Goal: Information Seeking & Learning: Learn about a topic

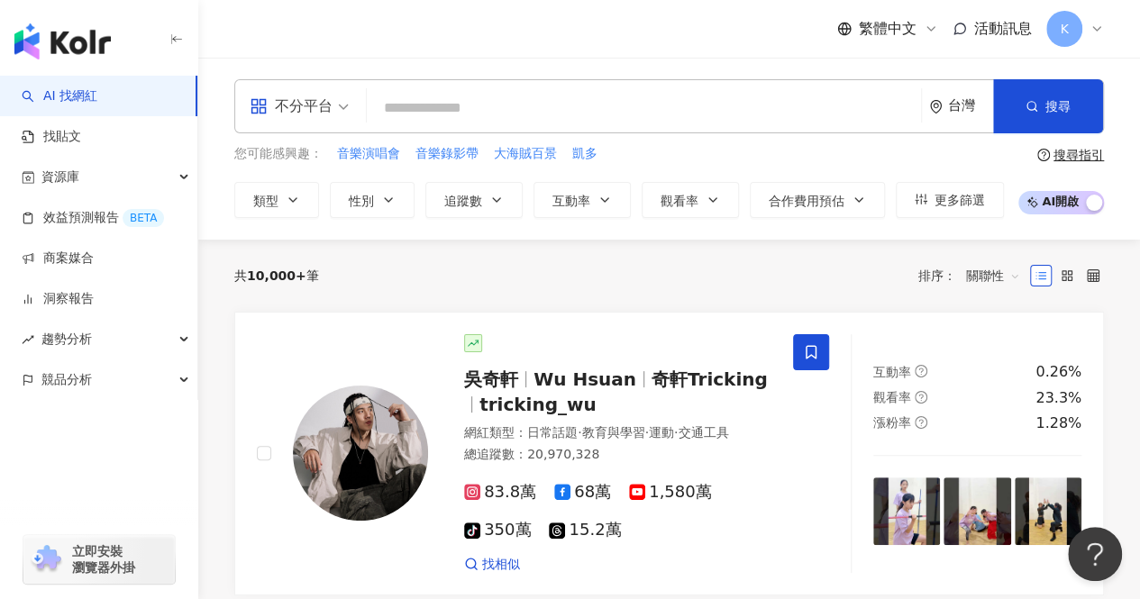
click at [413, 119] on input "search" at bounding box center [644, 108] width 540 height 34
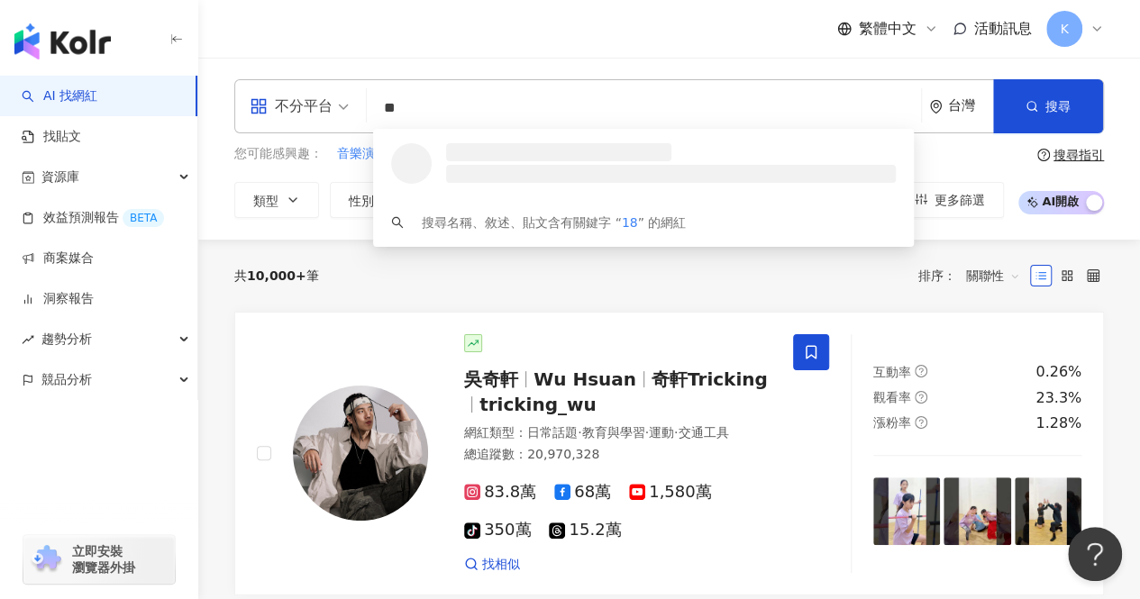
type input "*"
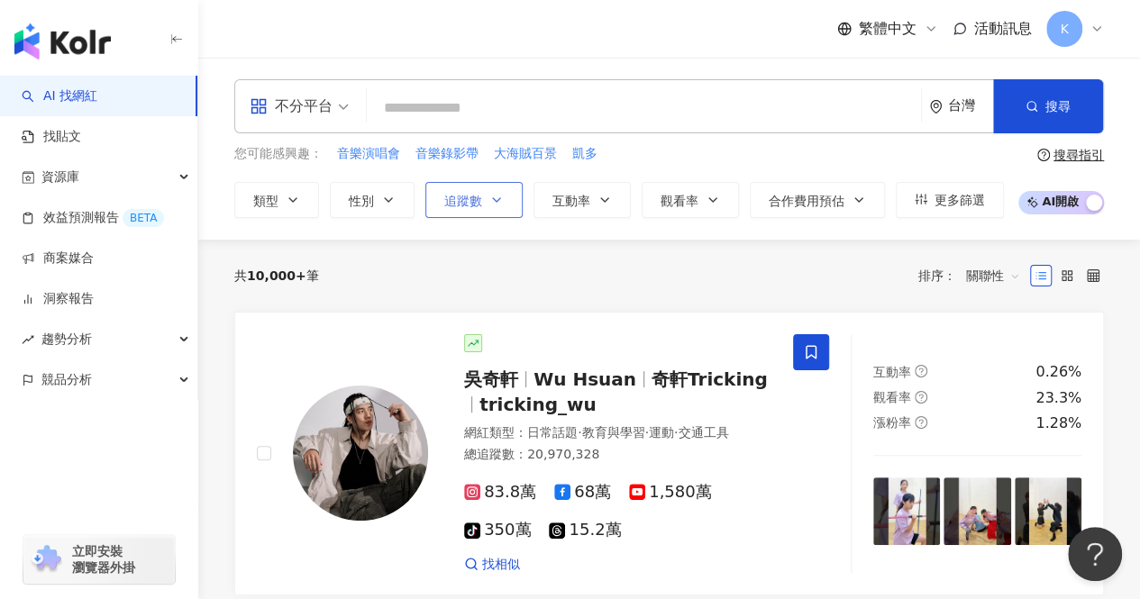
click at [485, 212] on button "追蹤數" at bounding box center [473, 200] width 97 height 36
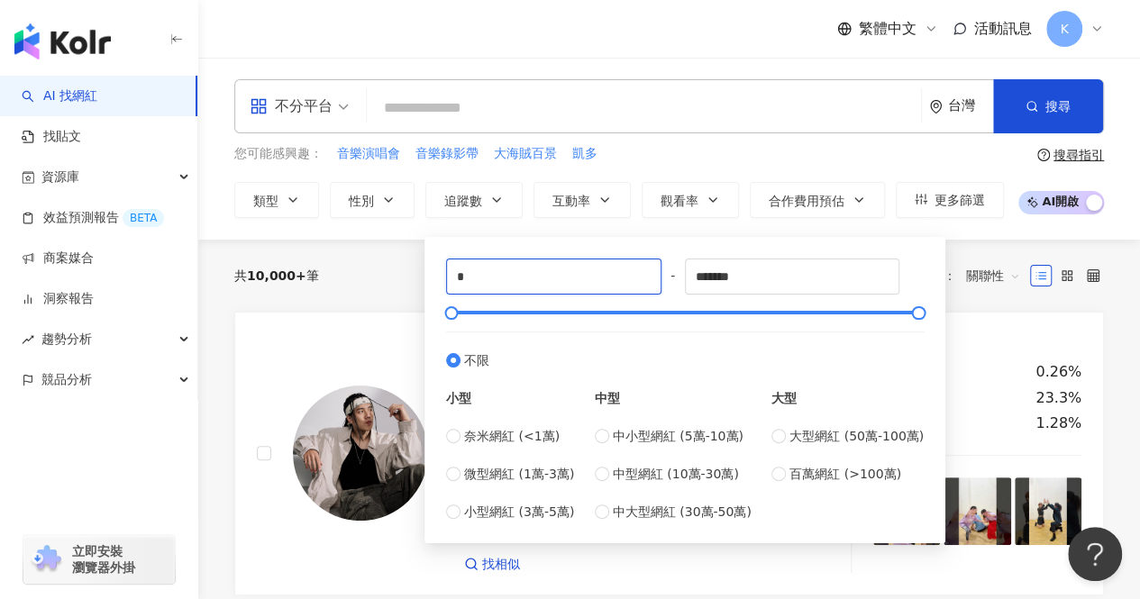
drag, startPoint x: 557, startPoint y: 273, endPoint x: 407, endPoint y: 279, distance: 150.6
drag, startPoint x: 434, startPoint y: 281, endPoint x: 467, endPoint y: 282, distance: 32.5
click at [463, 282] on div "* - ******* 不限 小型 奈米網紅 (<1萬) 微型網紅 (1萬-3萬) 小型網紅 (3萬-5萬) 中型 中小型網紅 (5萬-10萬) 中型網紅 (…" at bounding box center [685, 390] width 521 height 306
click at [483, 270] on input "*" at bounding box center [554, 277] width 214 height 34
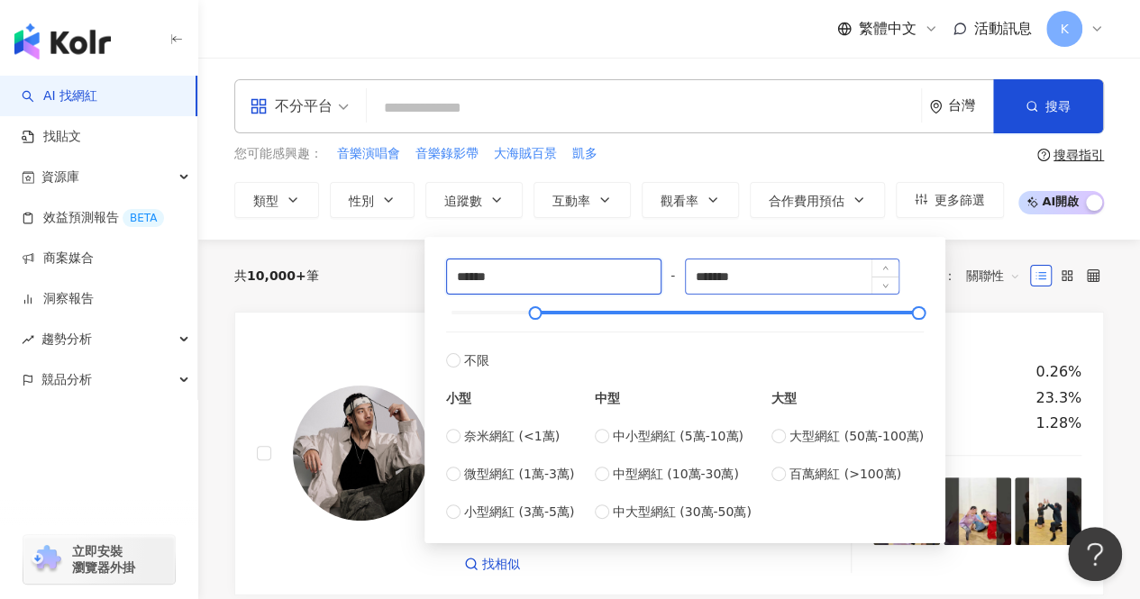
type input "******"
drag, startPoint x: 802, startPoint y: 270, endPoint x: 661, endPoint y: 280, distance: 141.9
click at [661, 280] on div "****** - ******* 不限 小型 奈米網紅 (<1萬) 微型網紅 (1萬-3萬) 小型網紅 (3萬-5萬) 中型 中小型網紅 (5萬-10萬) 中…" at bounding box center [685, 390] width 478 height 263
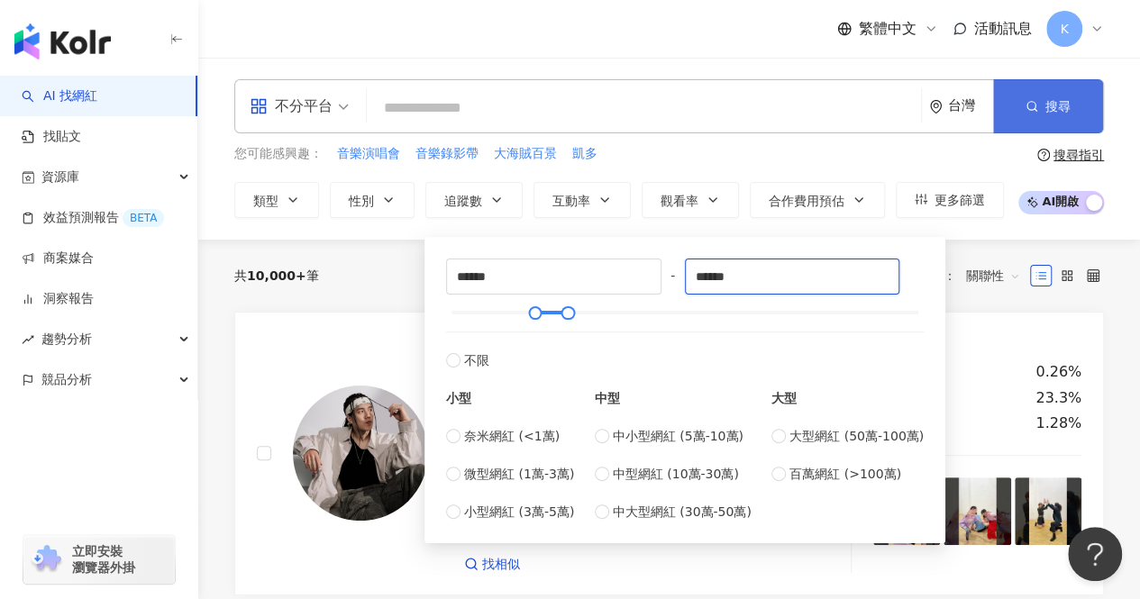
type input "******"
click at [1048, 114] on span "搜尋" at bounding box center [1058, 106] width 25 height 14
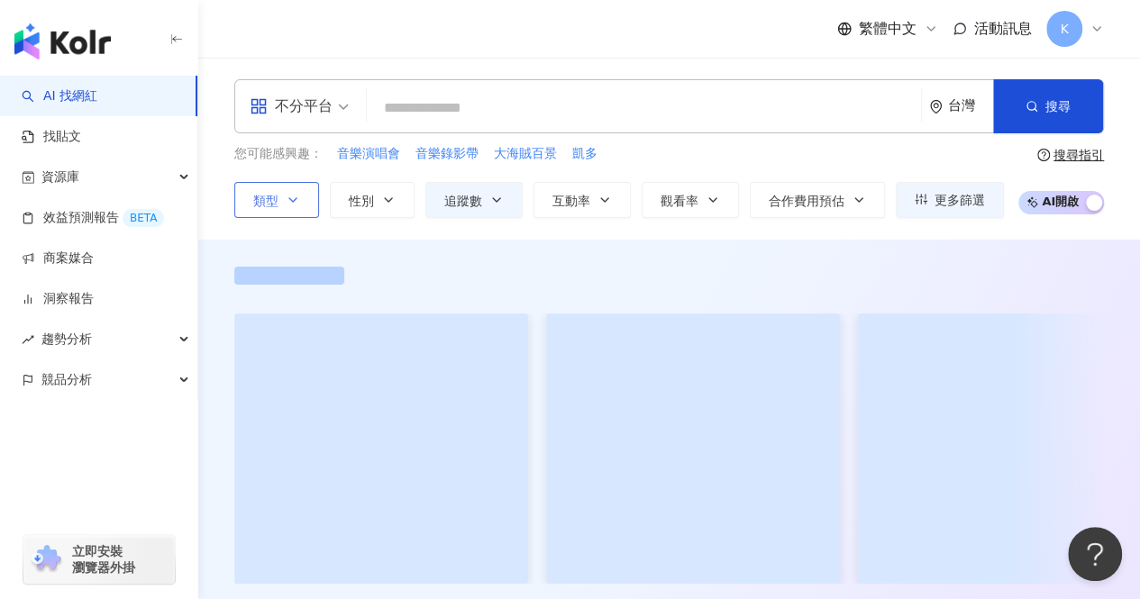
click at [312, 205] on button "類型" at bounding box center [276, 200] width 85 height 36
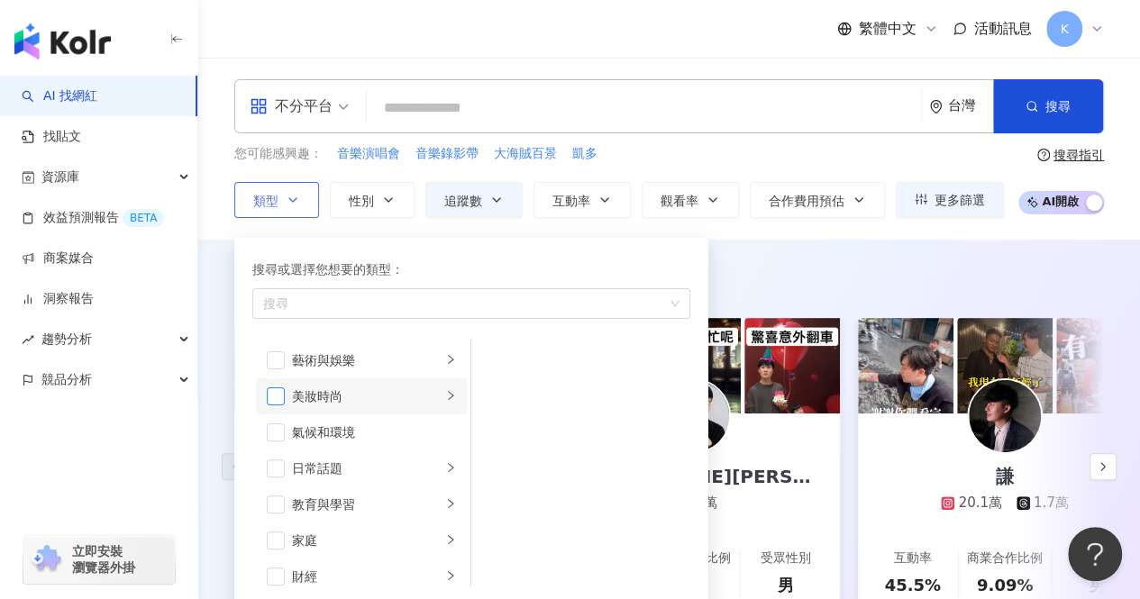
click at [274, 401] on span "button" at bounding box center [276, 397] width 18 height 18
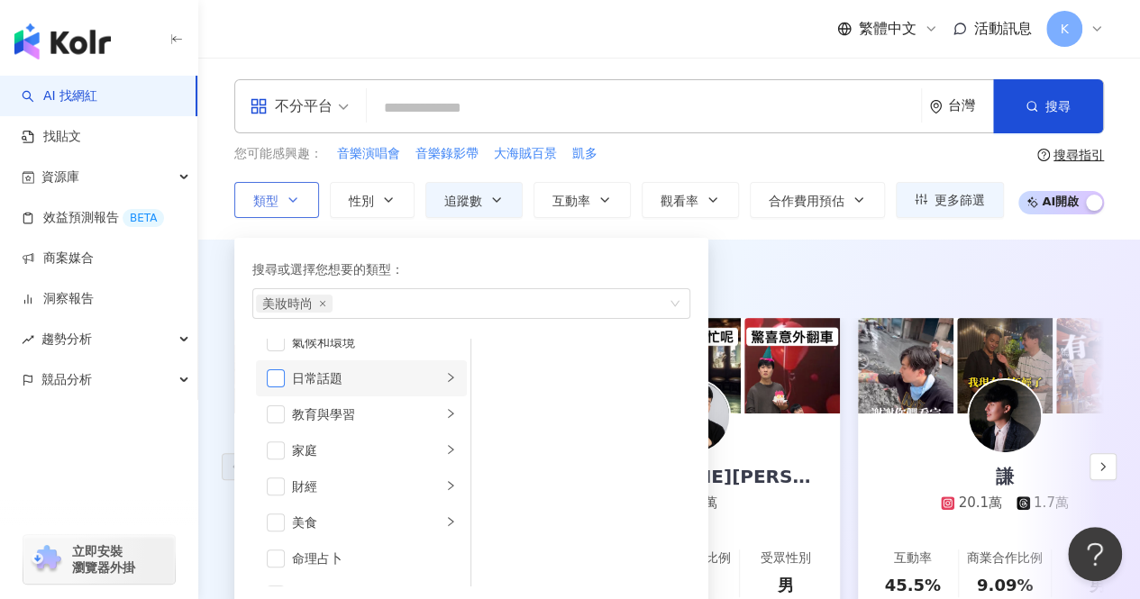
click at [283, 381] on span "button" at bounding box center [276, 379] width 18 height 18
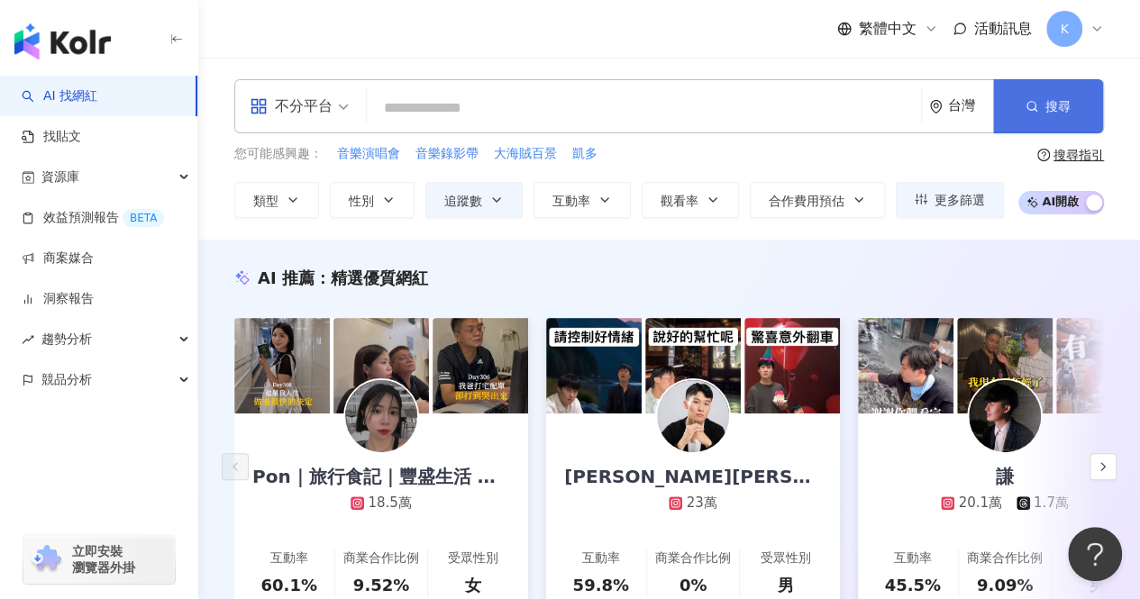
click at [1041, 113] on button "搜尋" at bounding box center [1048, 106] width 110 height 54
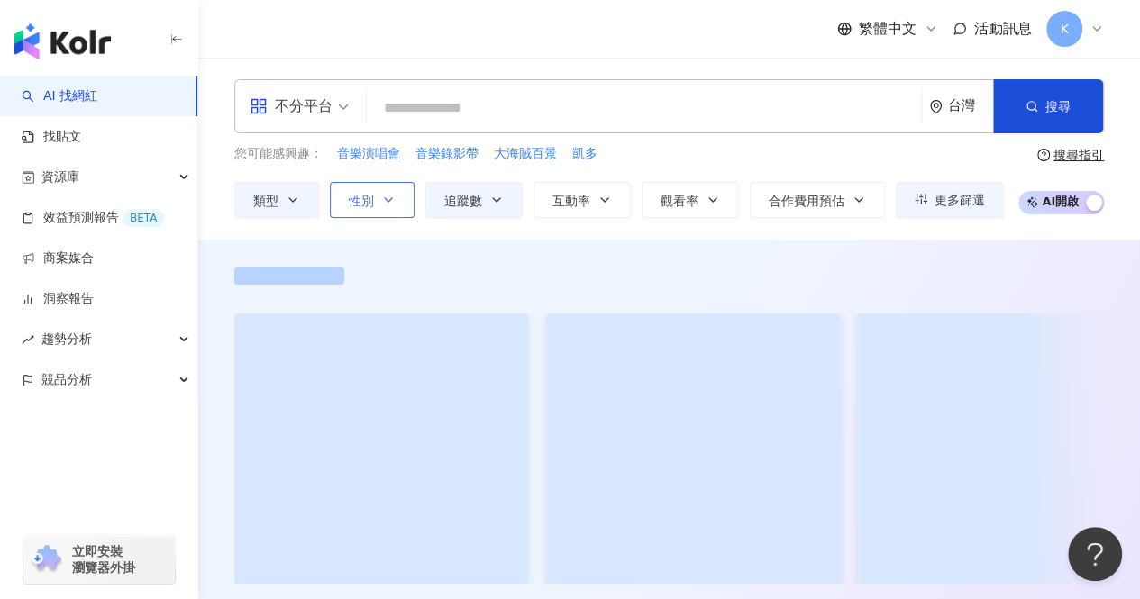
click at [388, 206] on icon "button" at bounding box center [388, 200] width 14 height 14
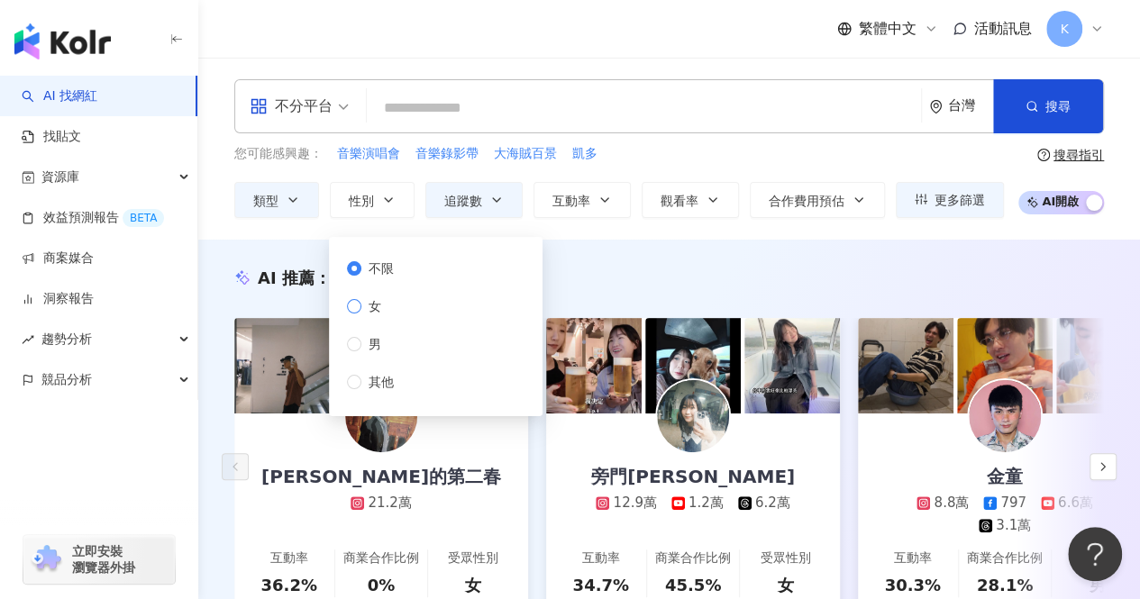
click at [379, 307] on span "女" at bounding box center [374, 307] width 27 height 20
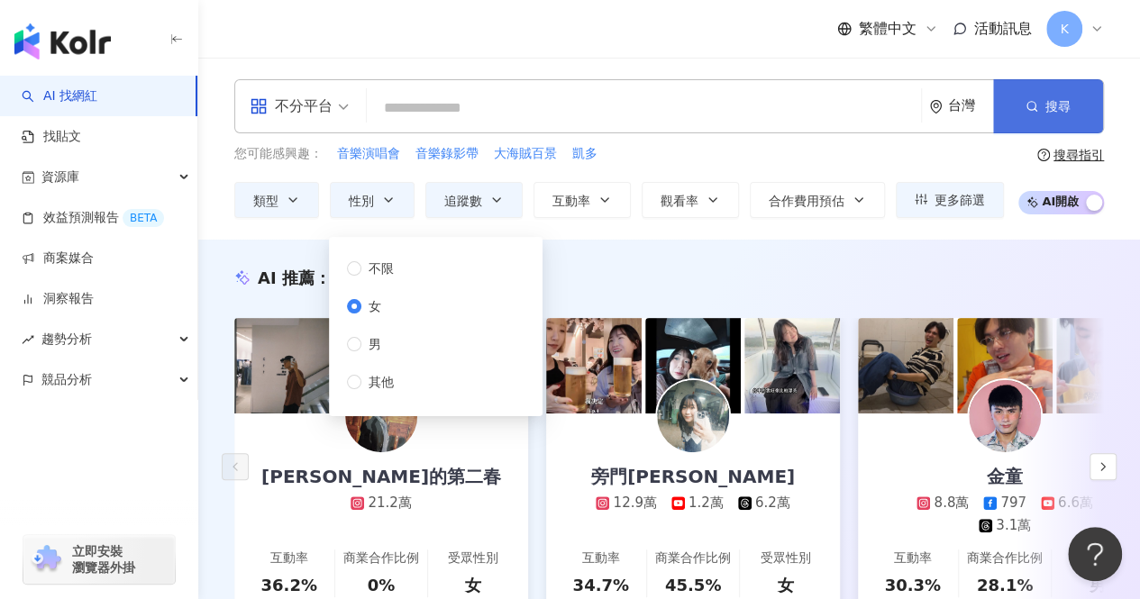
click at [1021, 104] on button "搜尋" at bounding box center [1048, 106] width 110 height 54
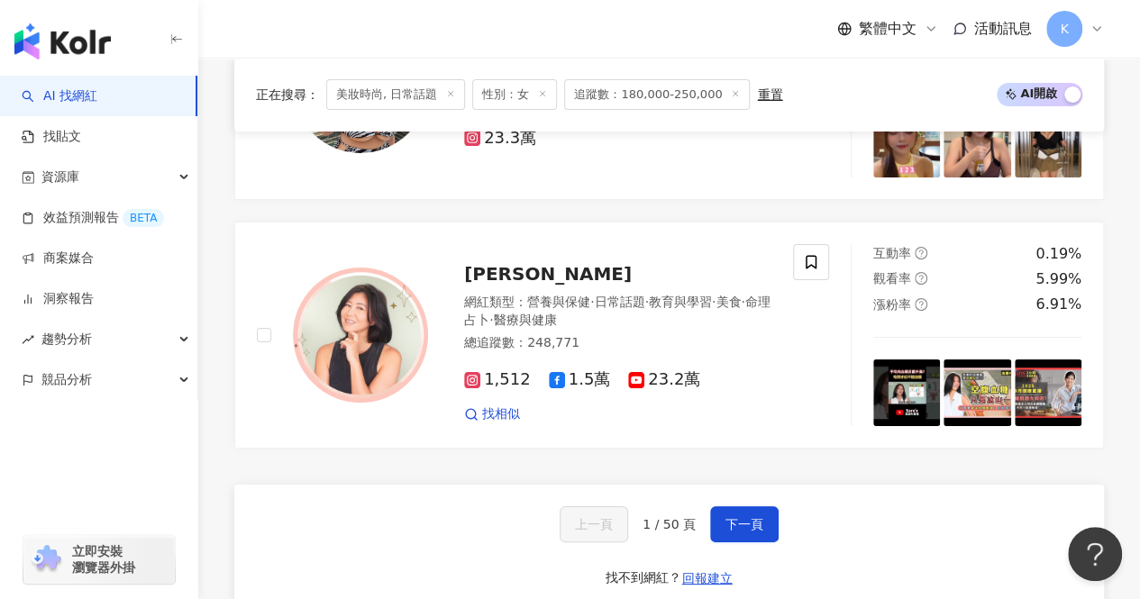
scroll to position [3335, 0]
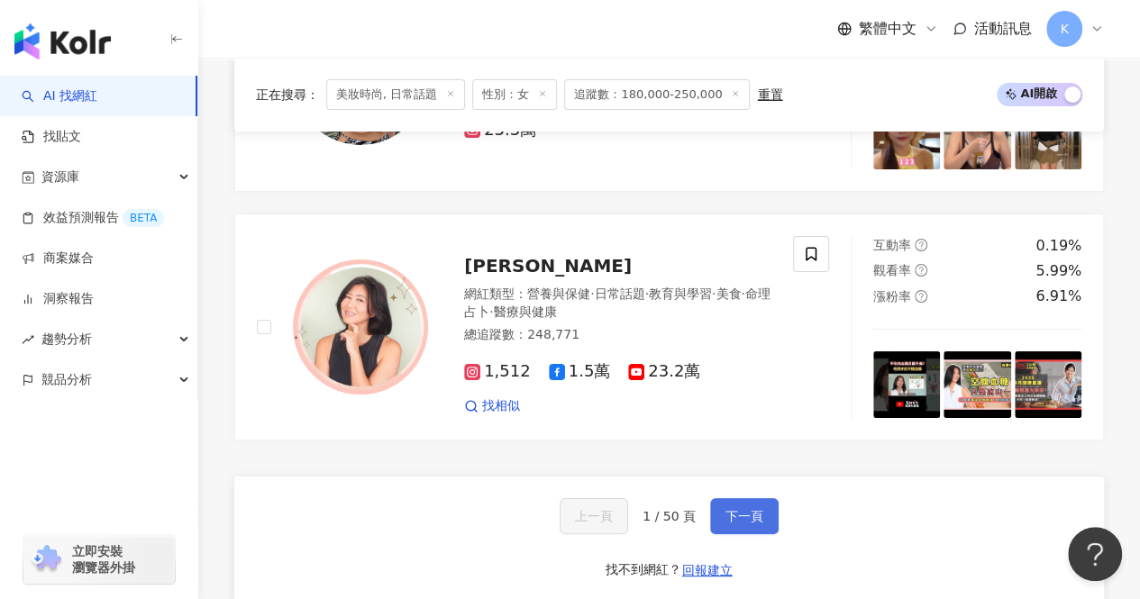
click at [713, 498] on button "下一頁" at bounding box center [744, 516] width 69 height 36
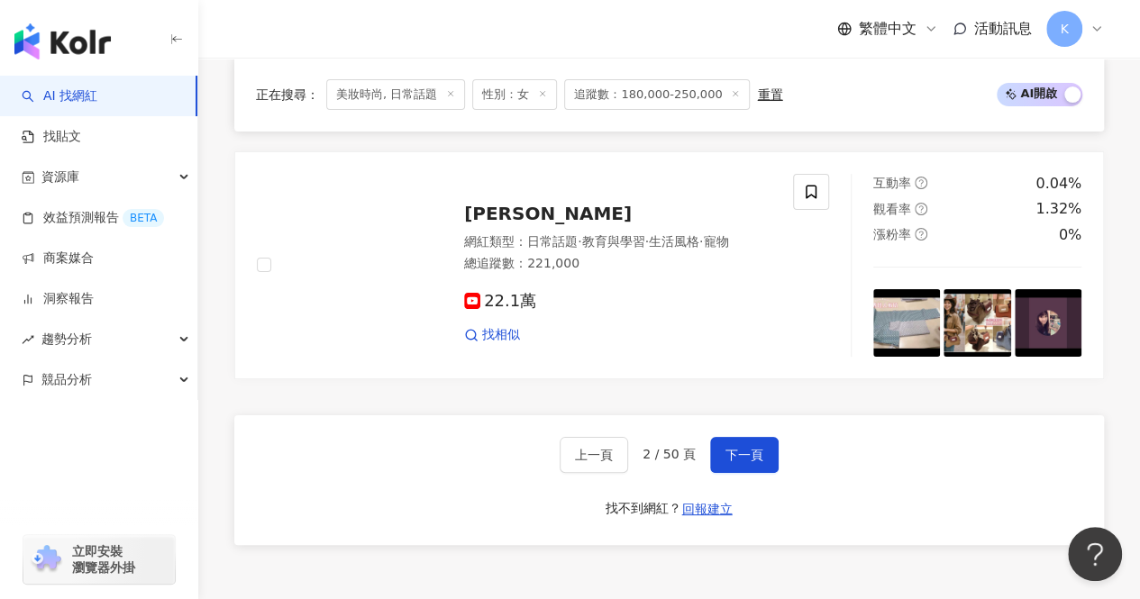
scroll to position [3555, 0]
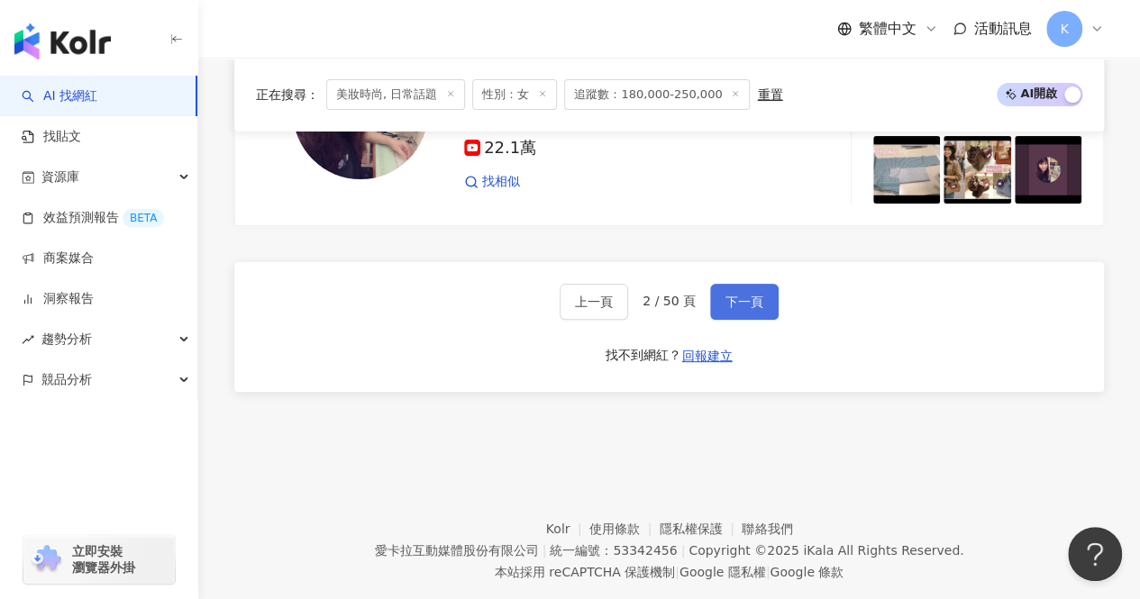
click at [759, 284] on button "下一頁" at bounding box center [744, 302] width 69 height 36
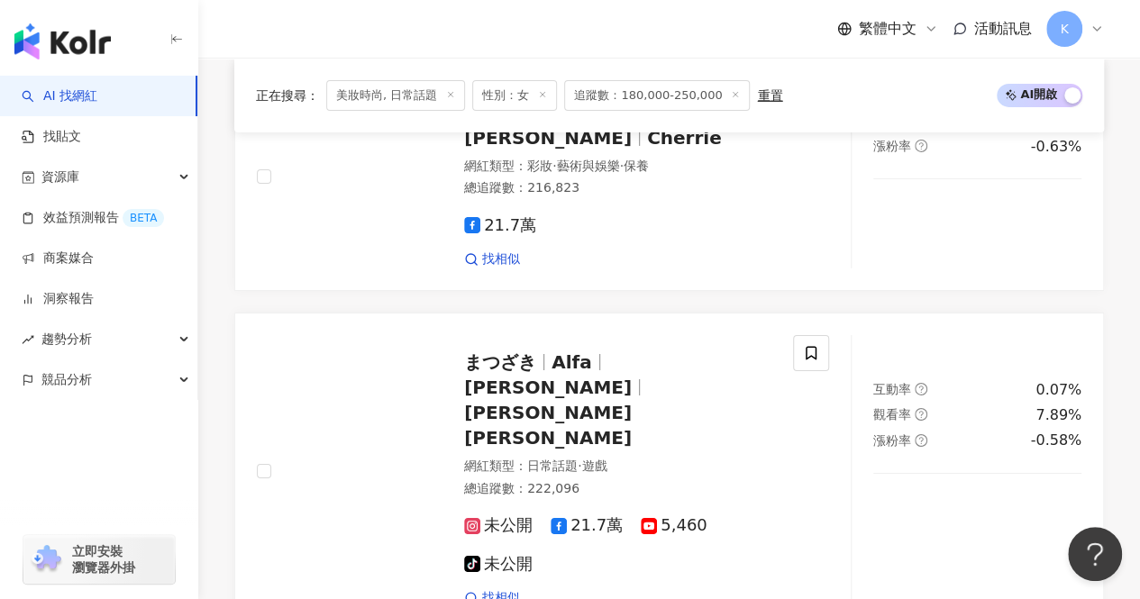
scroll to position [3669, 0]
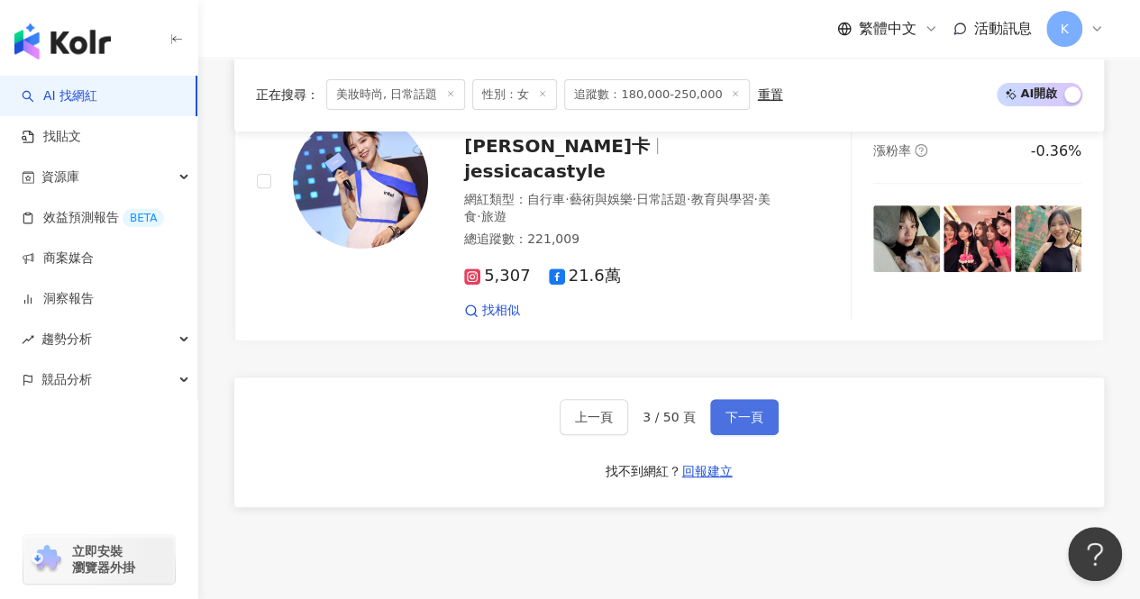
click at [738, 410] on span "下一頁" at bounding box center [745, 417] width 38 height 14
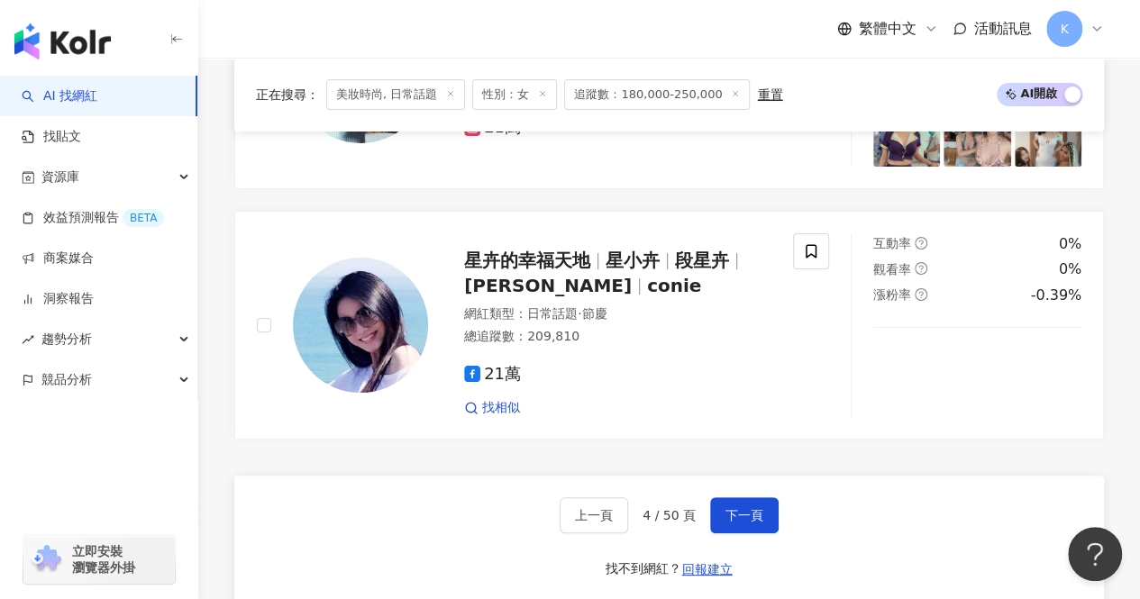
scroll to position [3433, 0]
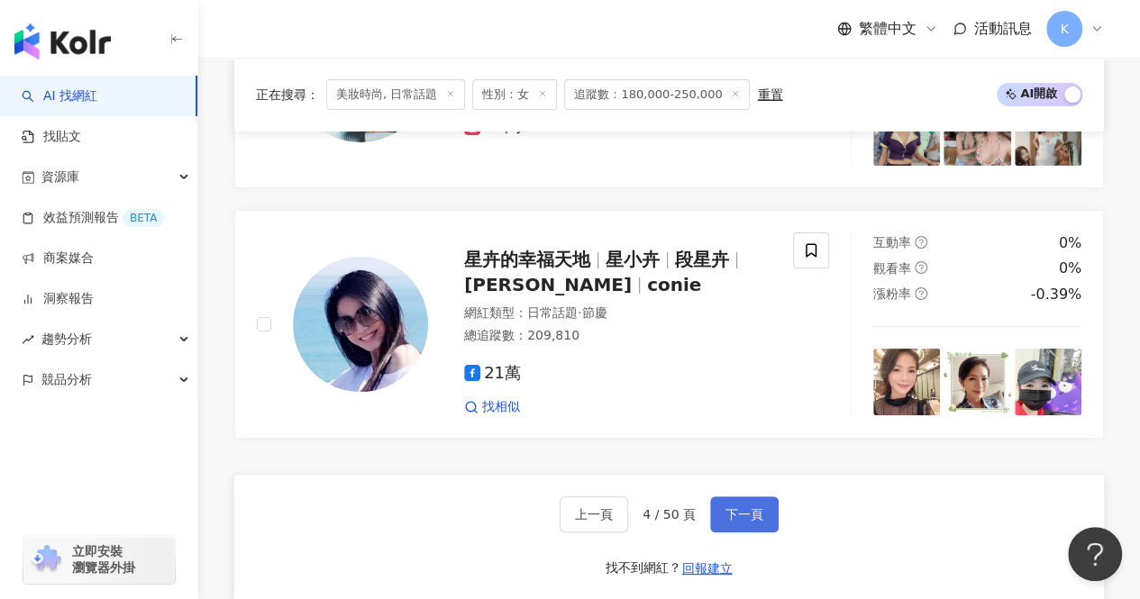
click at [745, 497] on button "下一頁" at bounding box center [744, 515] width 69 height 36
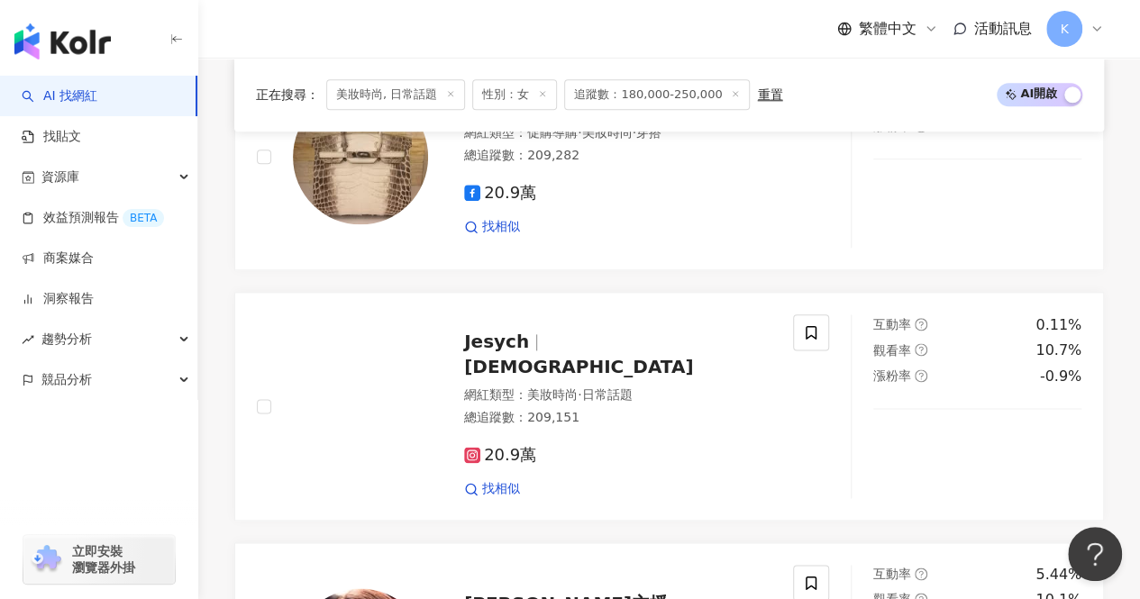
scroll to position [957, 0]
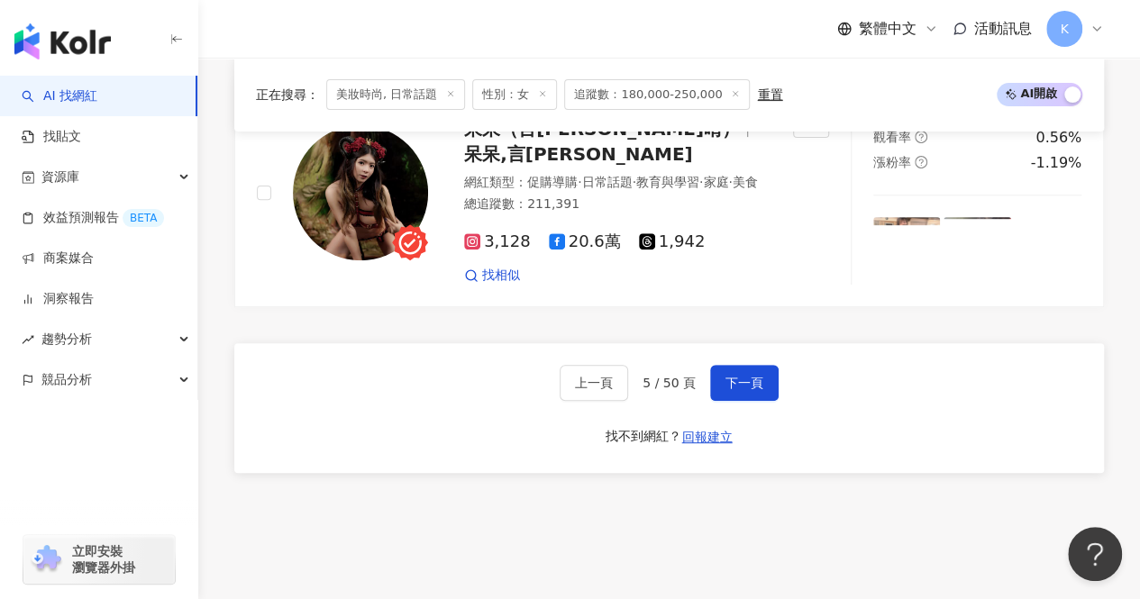
scroll to position [3661, 0]
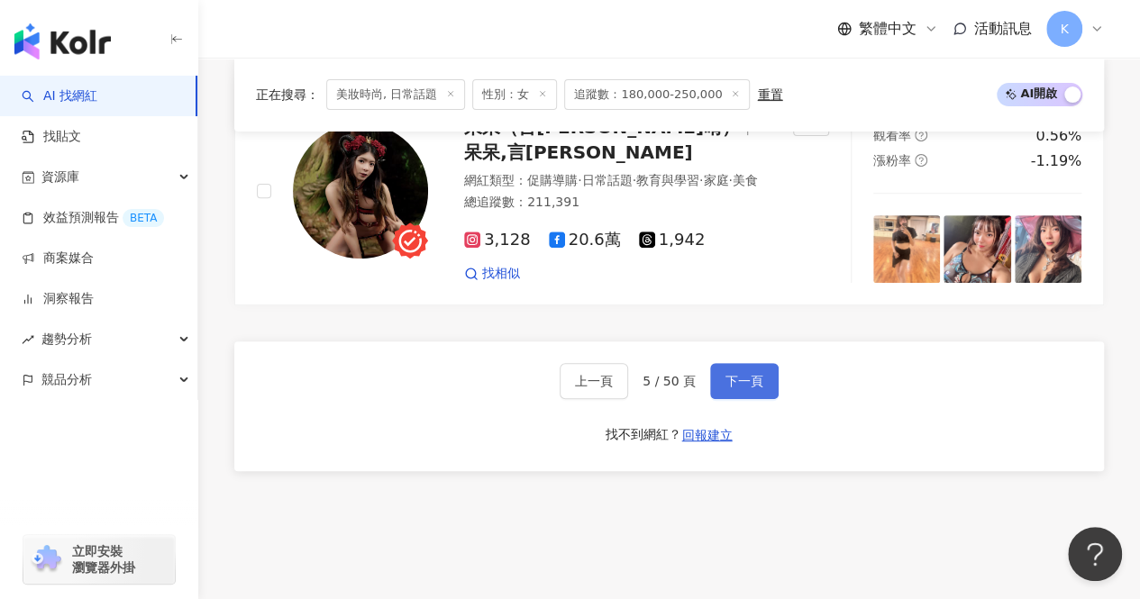
click at [755, 374] on span "下一頁" at bounding box center [745, 381] width 38 height 14
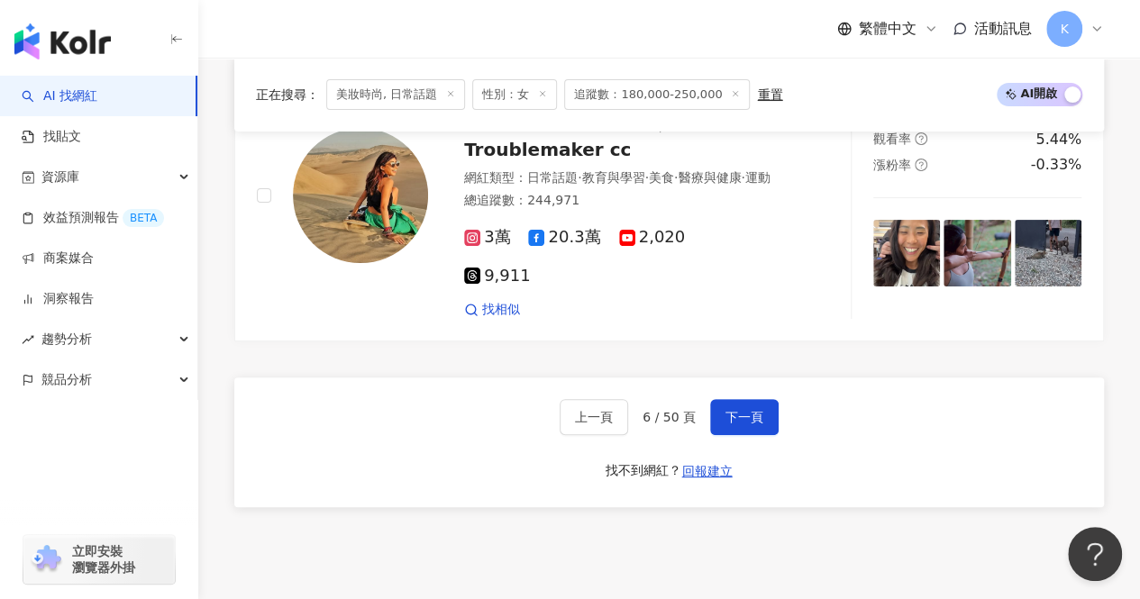
scroll to position [3486, 0]
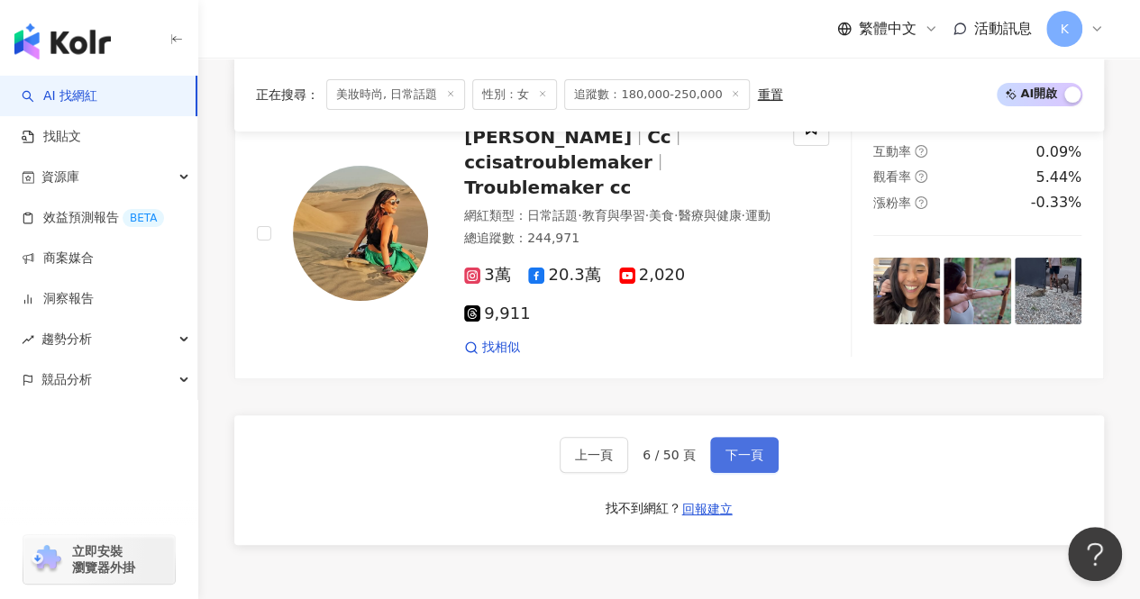
click at [733, 437] on button "下一頁" at bounding box center [744, 455] width 69 height 36
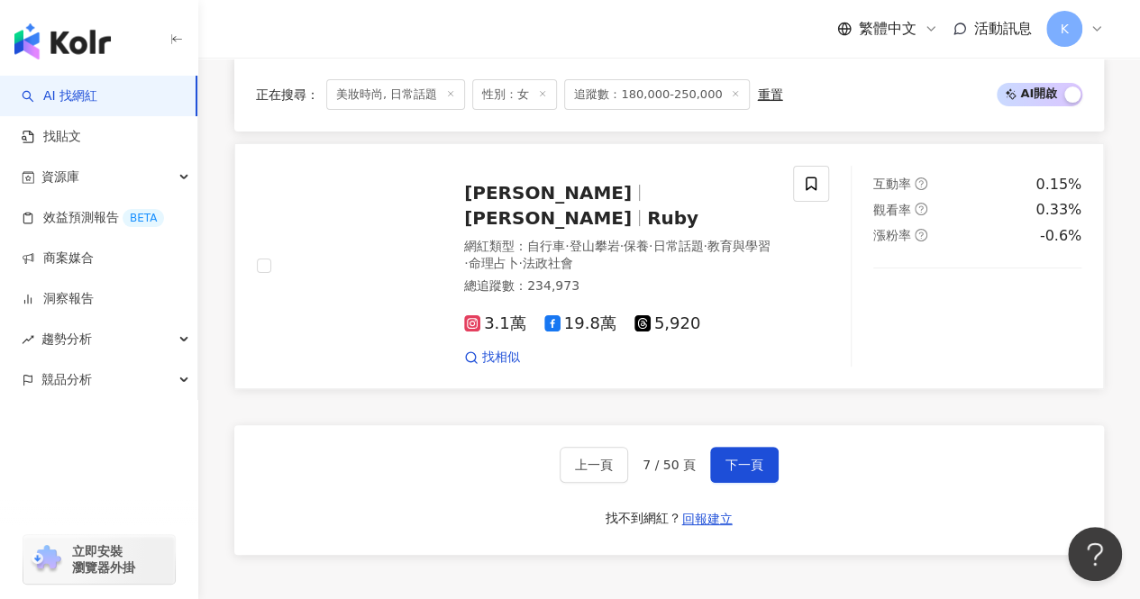
scroll to position [3382, 0]
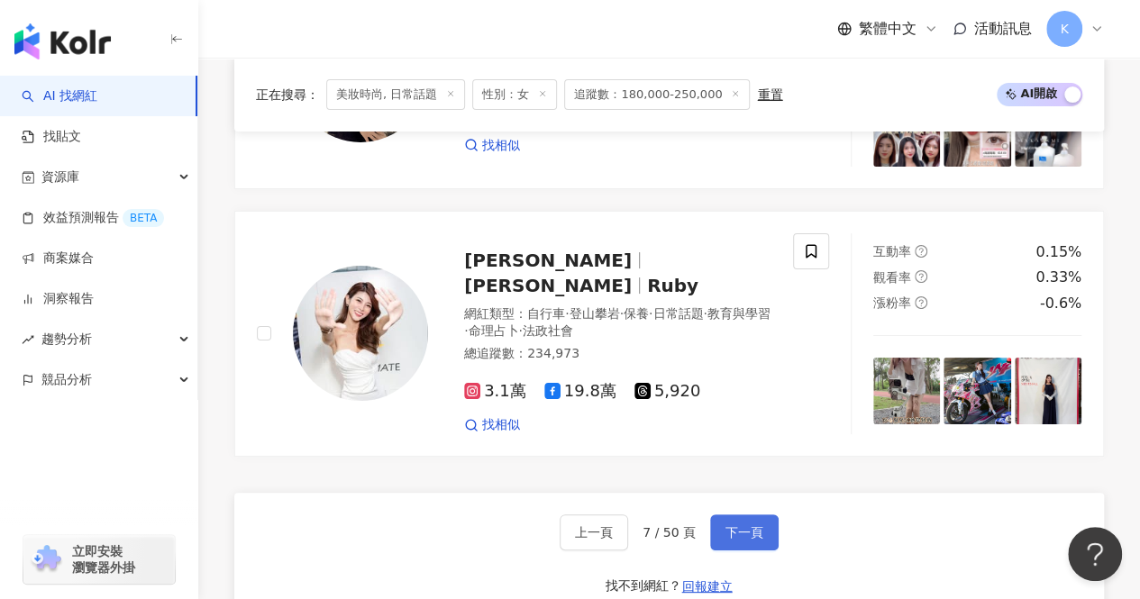
click at [736, 525] on span "下一頁" at bounding box center [745, 532] width 38 height 14
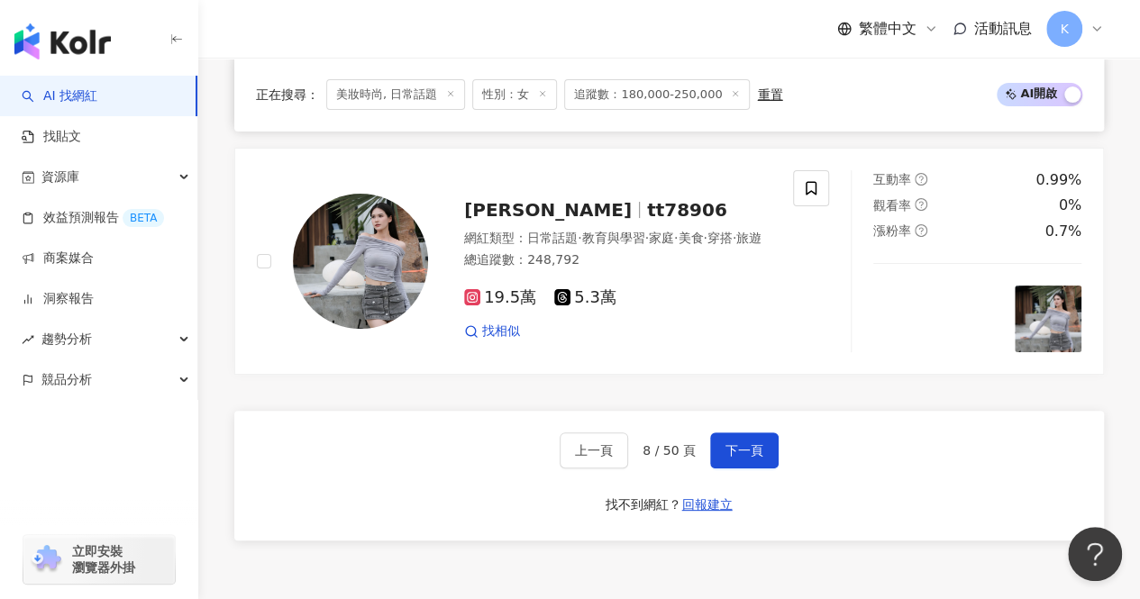
scroll to position [3447, 0]
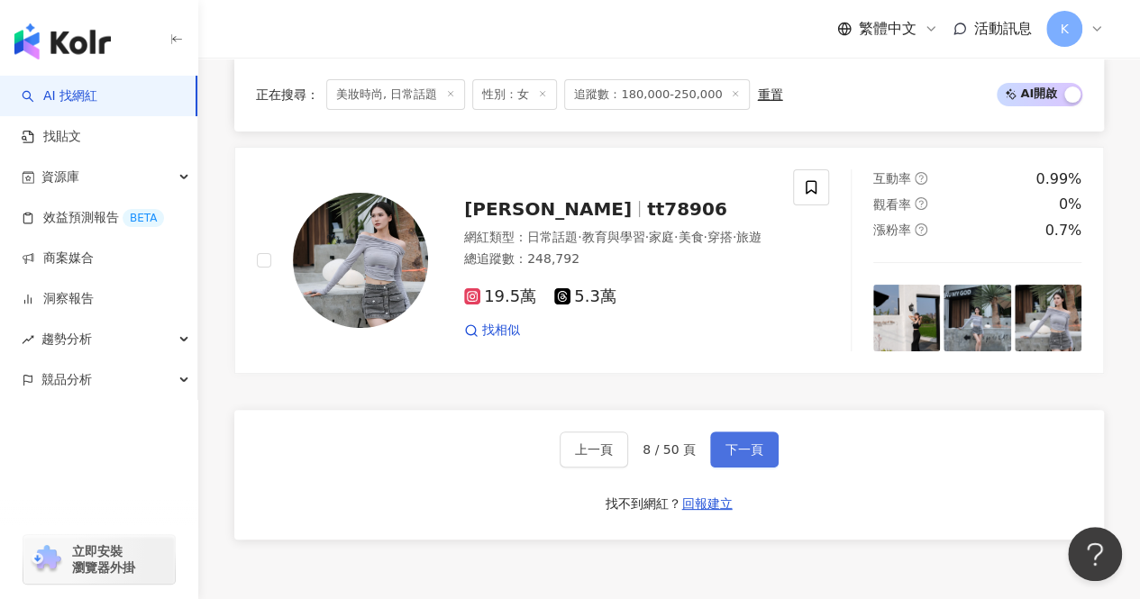
click at [752, 443] on span "下一頁" at bounding box center [745, 450] width 38 height 14
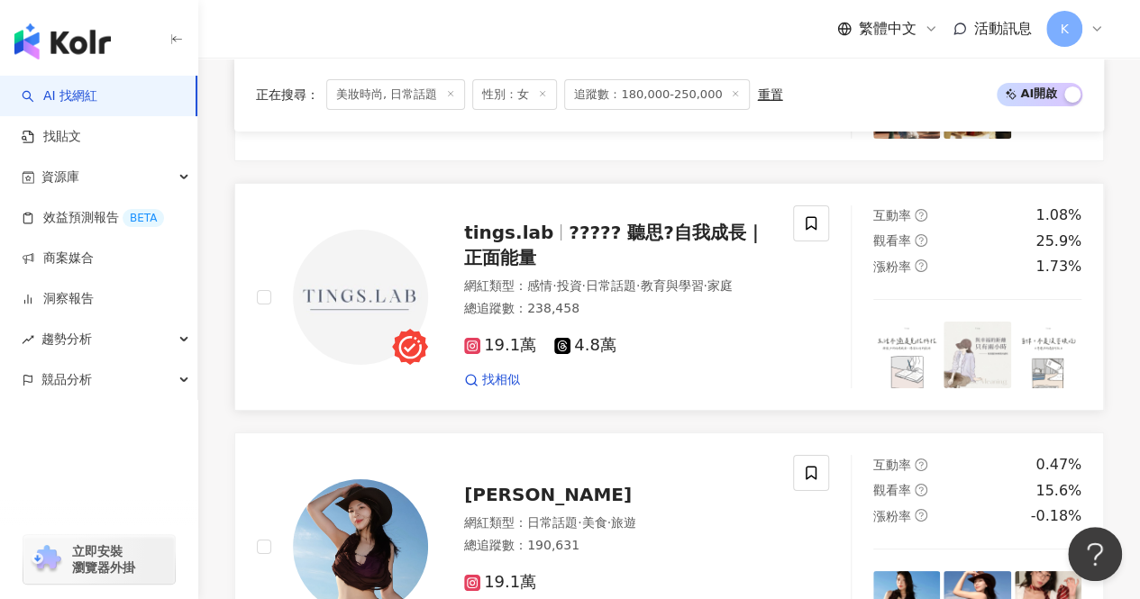
scroll to position [3488, 0]
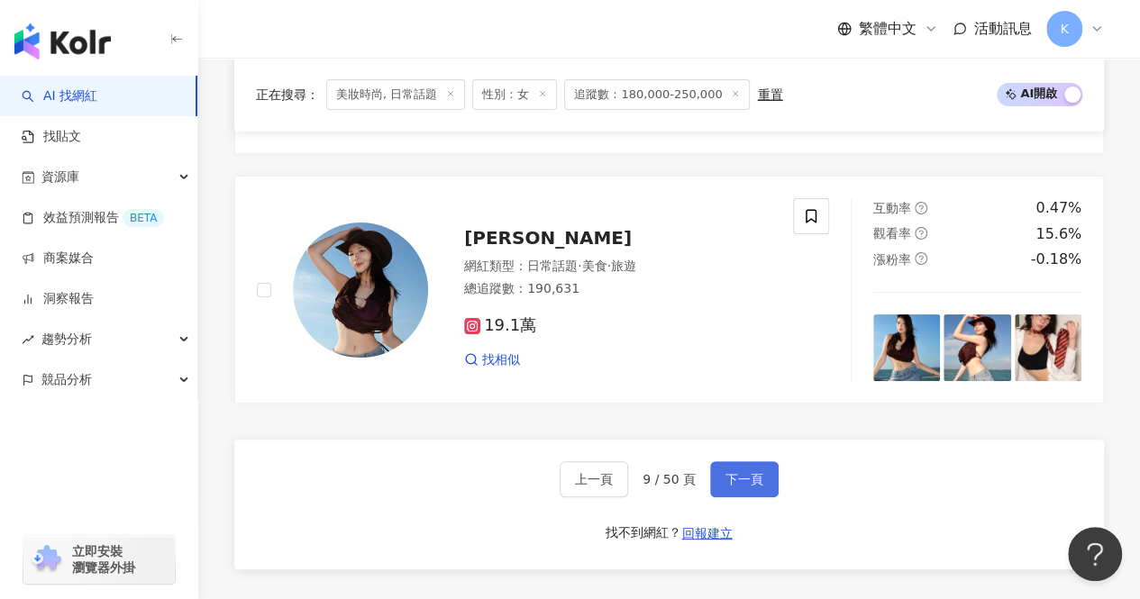
click at [763, 461] on button "下一頁" at bounding box center [744, 479] width 69 height 36
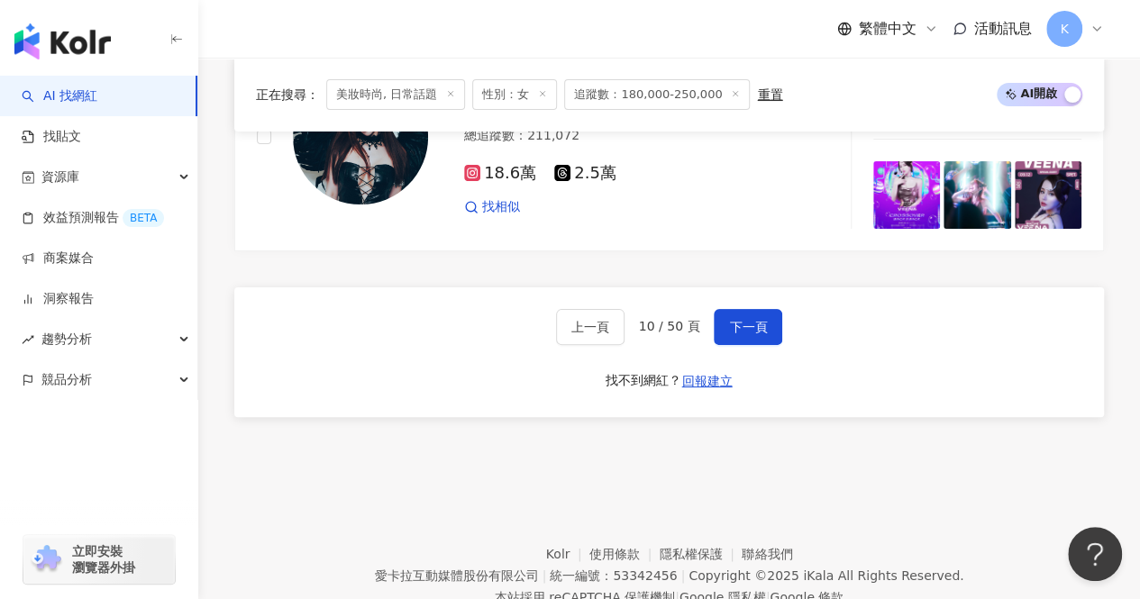
scroll to position [3537, 0]
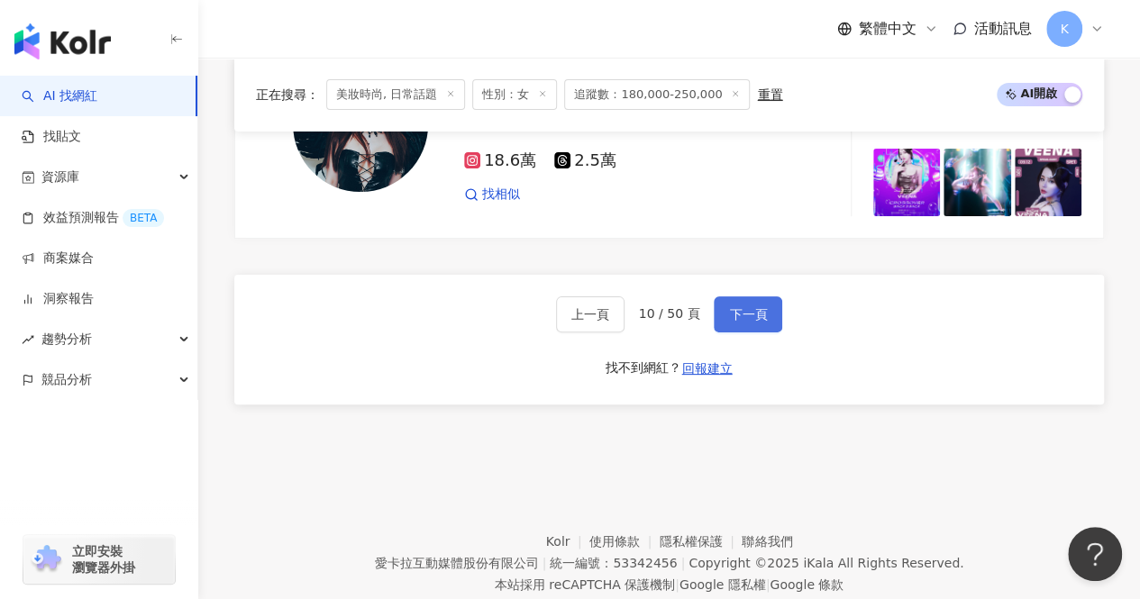
click at [744, 307] on span "下一頁" at bounding box center [748, 314] width 38 height 14
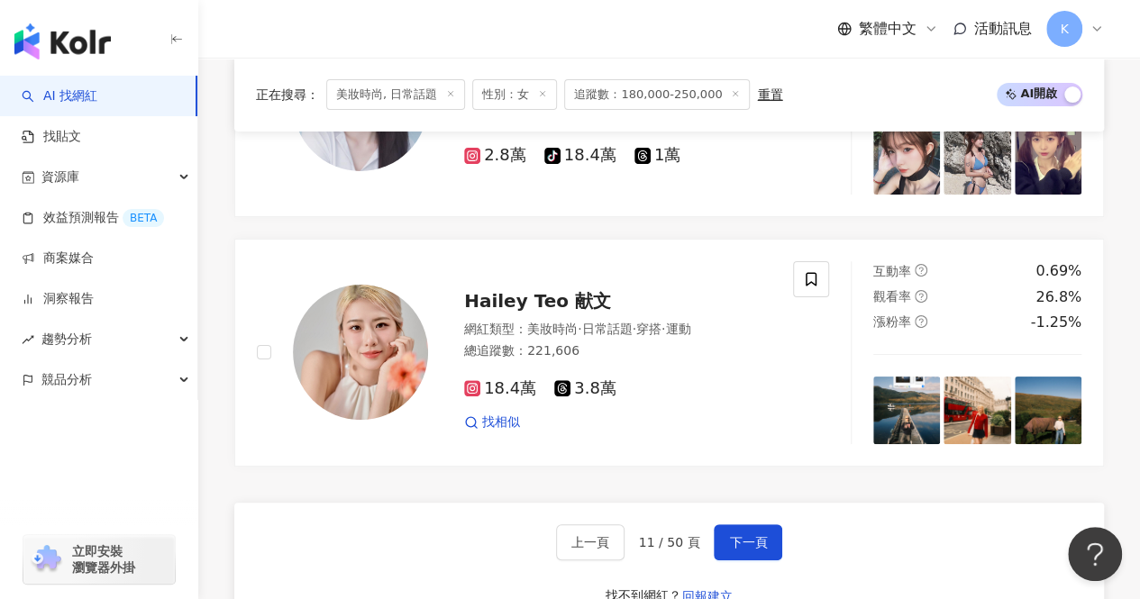
scroll to position [3620, 0]
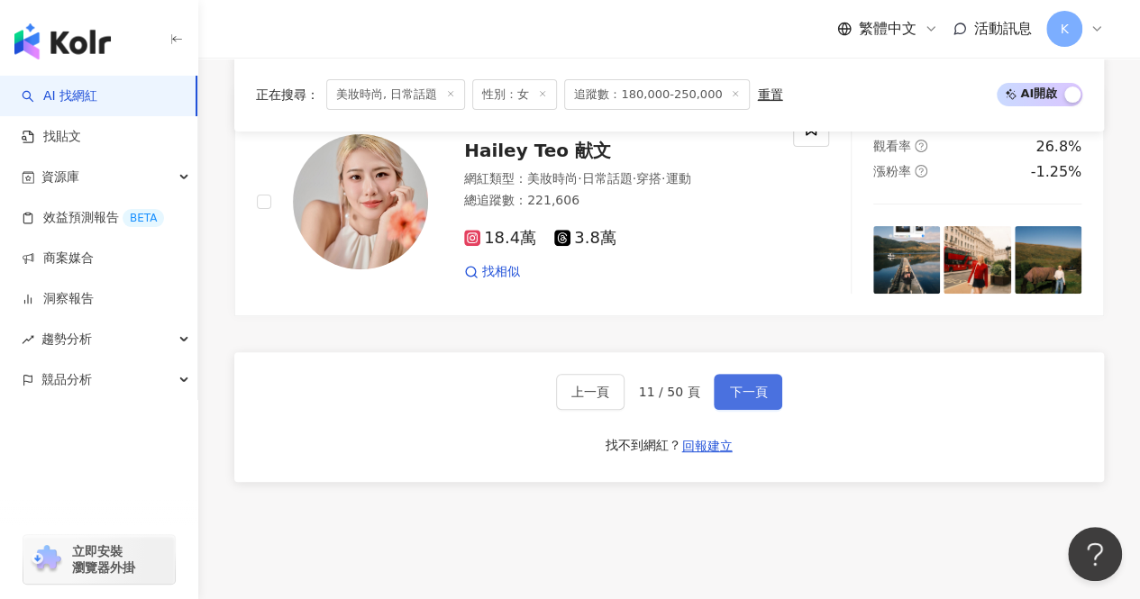
click at [739, 352] on div "上一頁 11 / 50 頁 下一頁 找不到網紅？ 回報建立" at bounding box center [669, 417] width 870 height 130
click at [746, 385] on span "下一頁" at bounding box center [748, 392] width 38 height 14
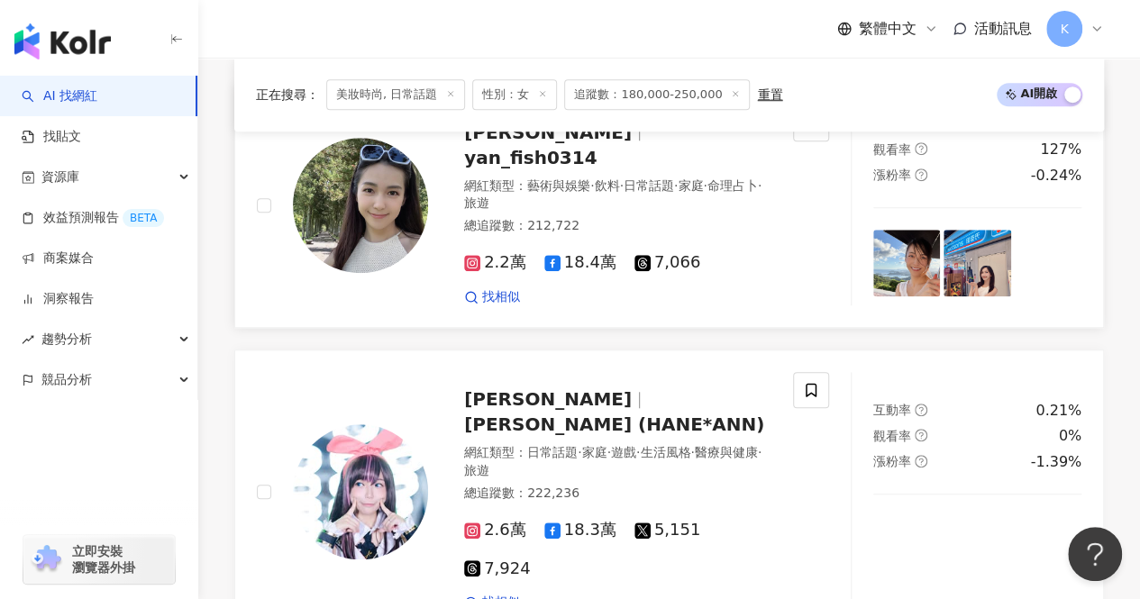
scroll to position [483, 0]
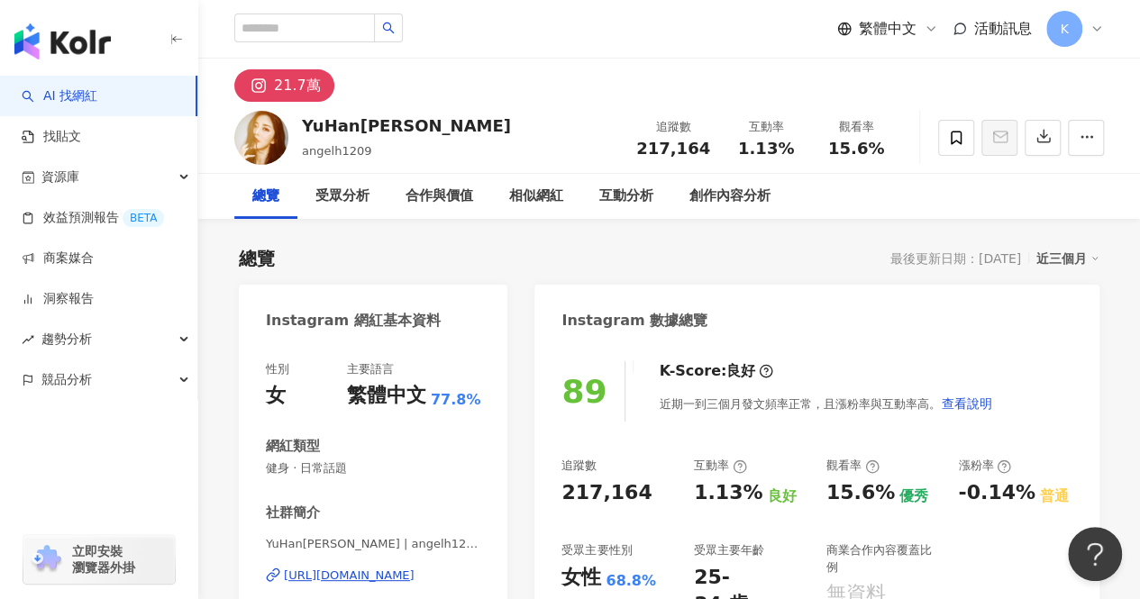
click at [389, 572] on div "https://www.instagram.com/angelh1209/" at bounding box center [349, 576] width 131 height 16
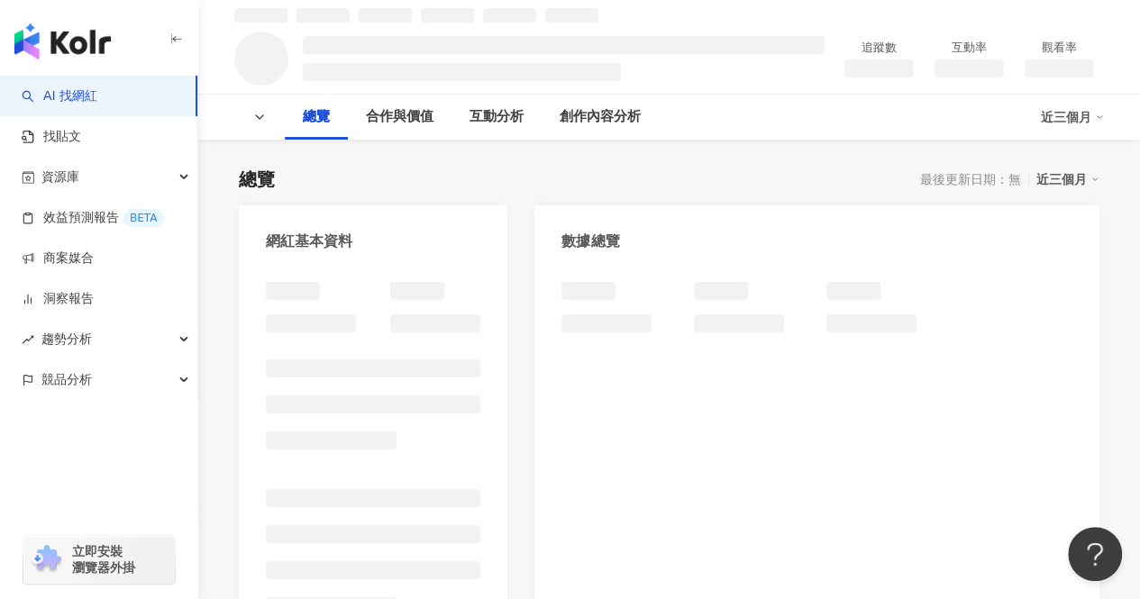
scroll to position [90, 0]
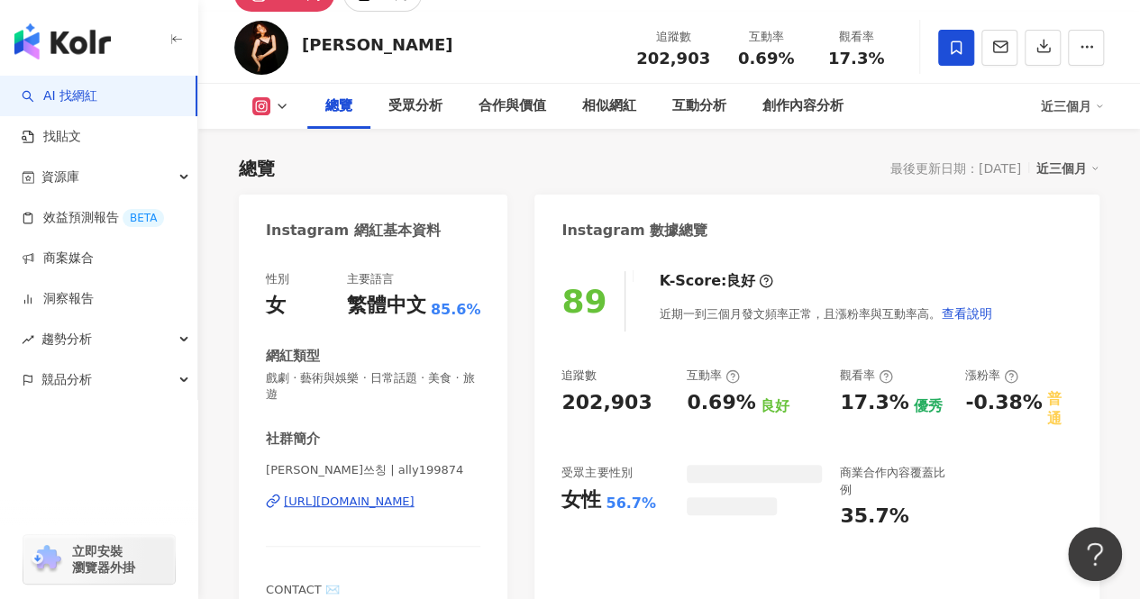
scroll to position [70, 0]
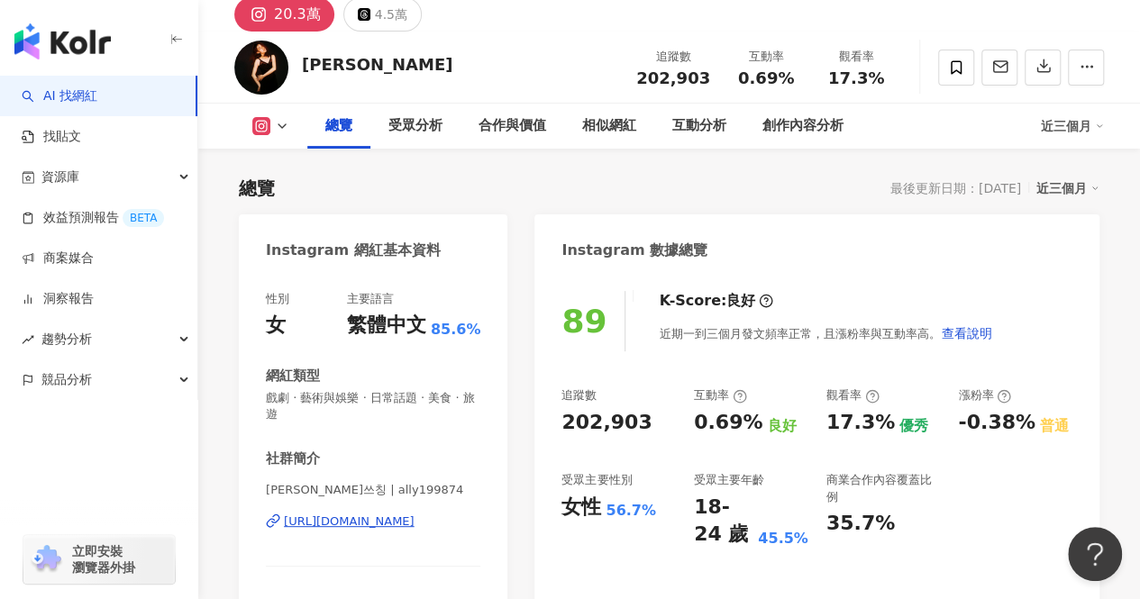
click at [412, 518] on div "https://www.instagram.com/ally199874/" at bounding box center [349, 522] width 131 height 16
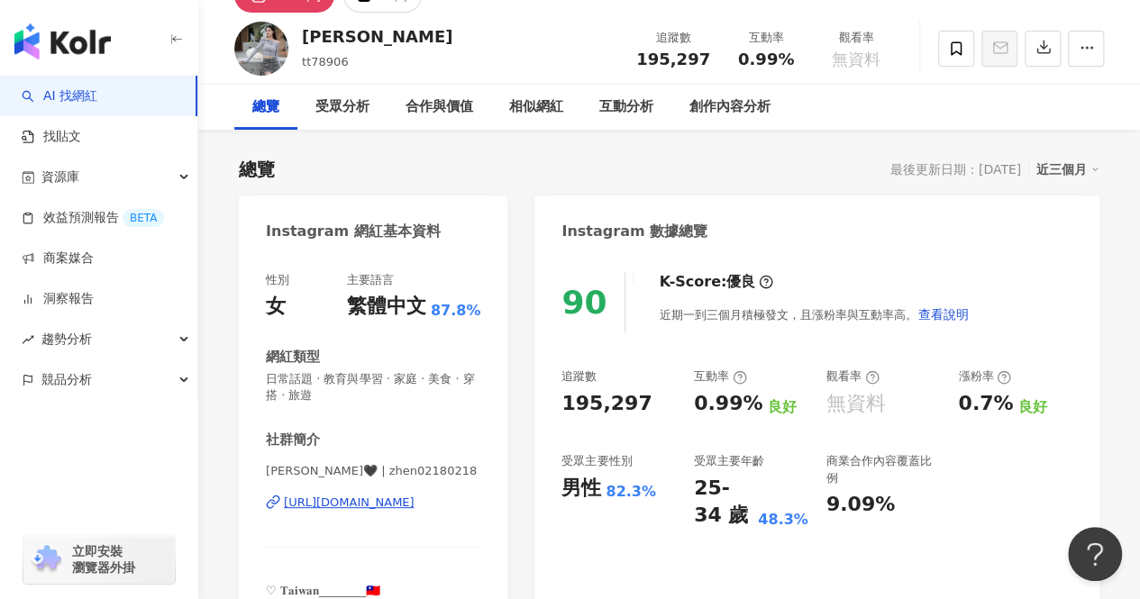
scroll to position [90, 0]
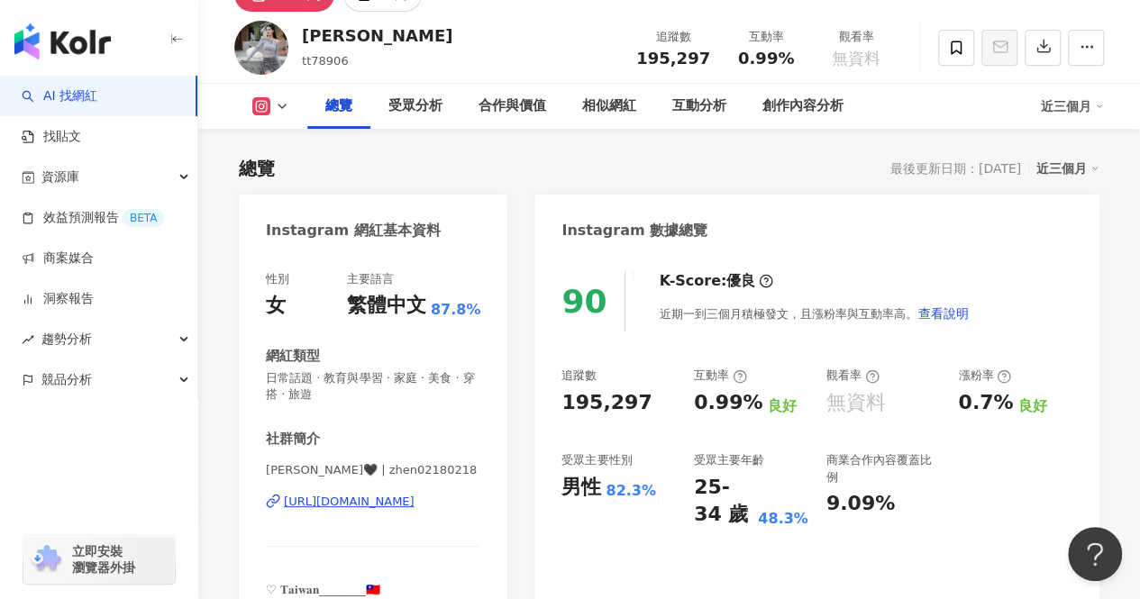
click at [415, 502] on div "https://www.instagram.com/zhen02180218/" at bounding box center [349, 502] width 131 height 16
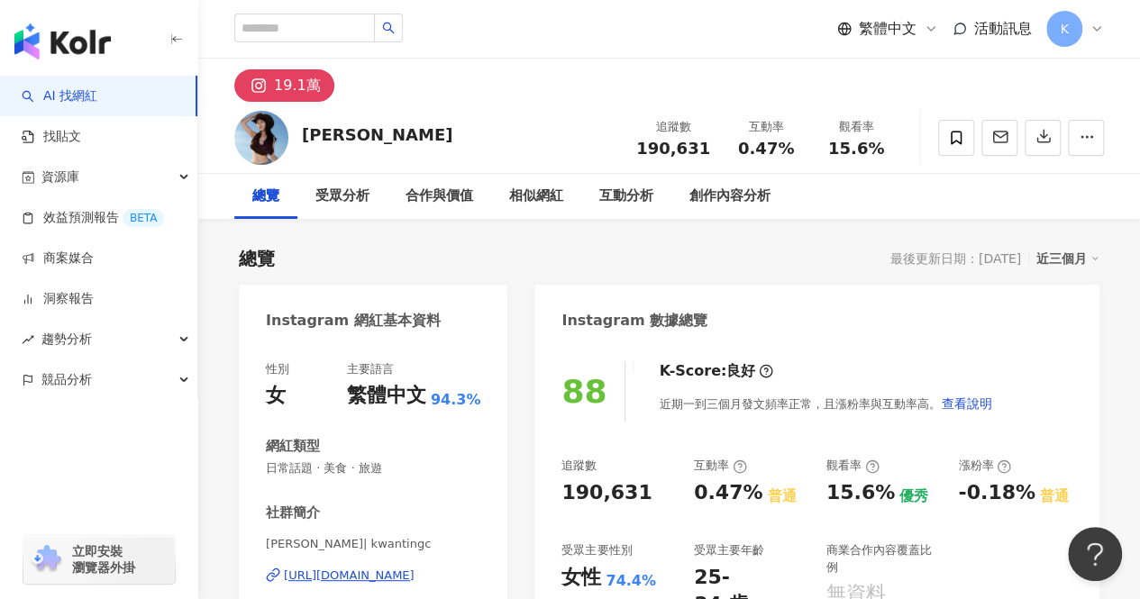
click at [382, 573] on div "[URL][DOMAIN_NAME]" at bounding box center [349, 576] width 131 height 16
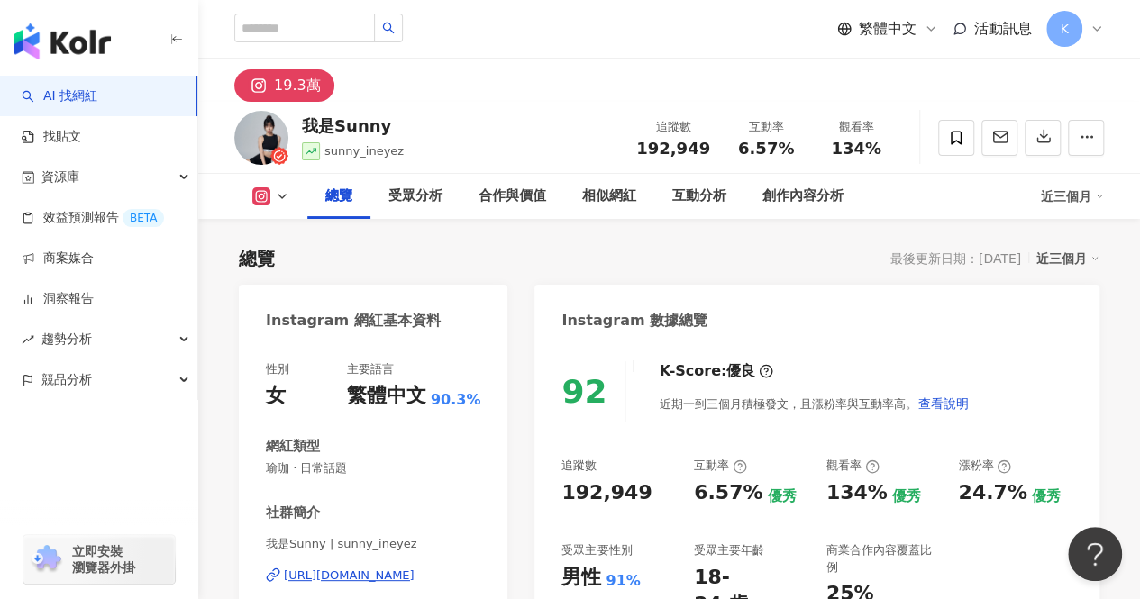
click at [362, 581] on div "https://www.instagram.com/sunny_ineyez/" at bounding box center [349, 576] width 131 height 16
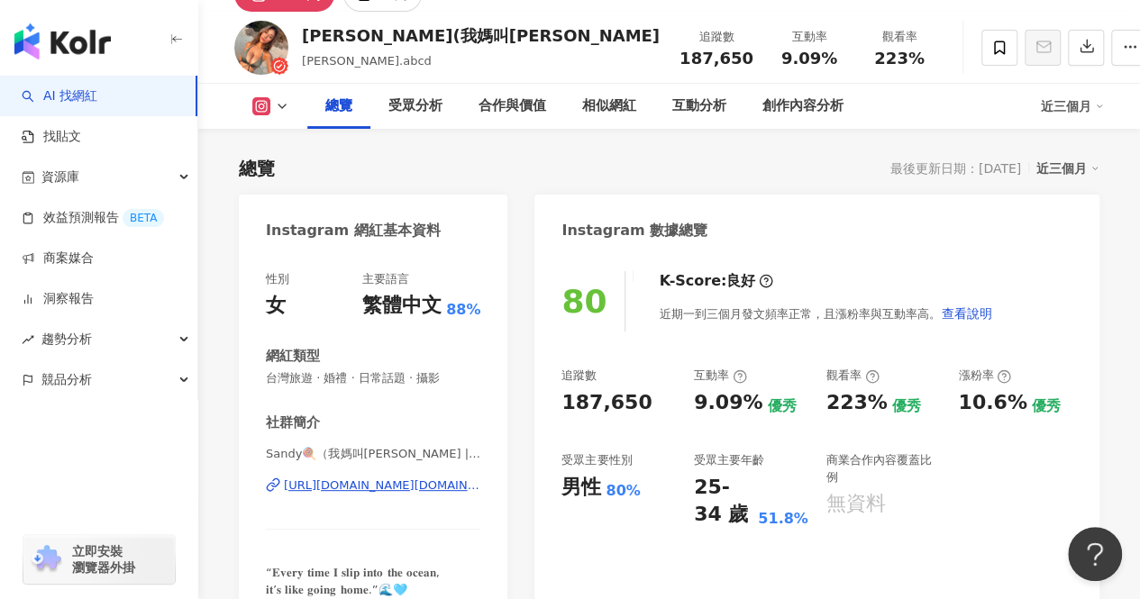
click at [341, 490] on div "[URL][DOMAIN_NAME][DOMAIN_NAME]" at bounding box center [382, 486] width 196 height 16
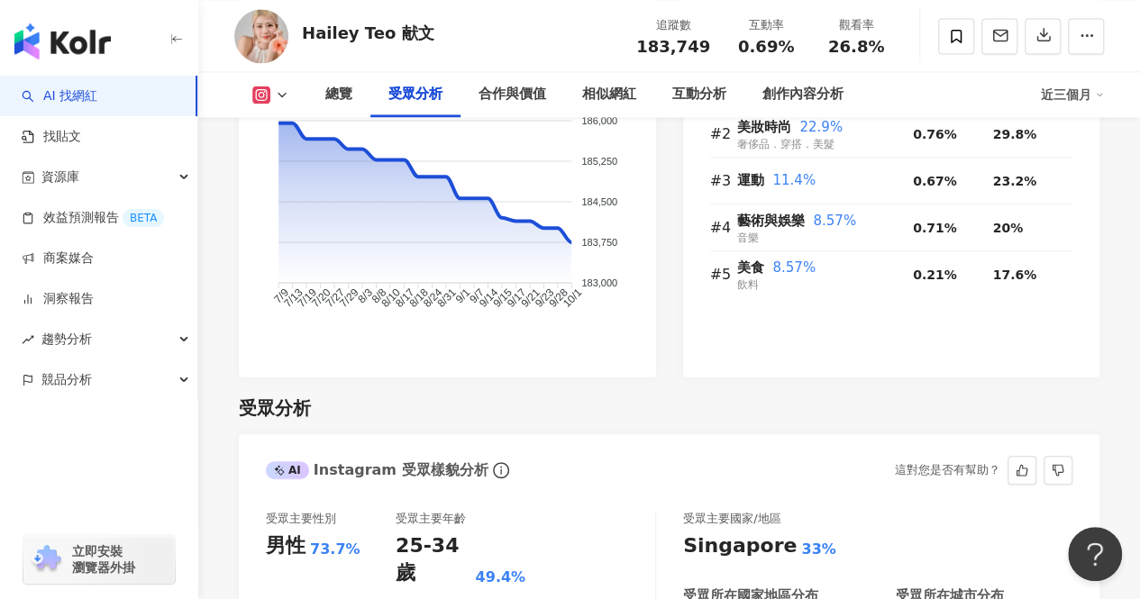
scroll to position [1713, 0]
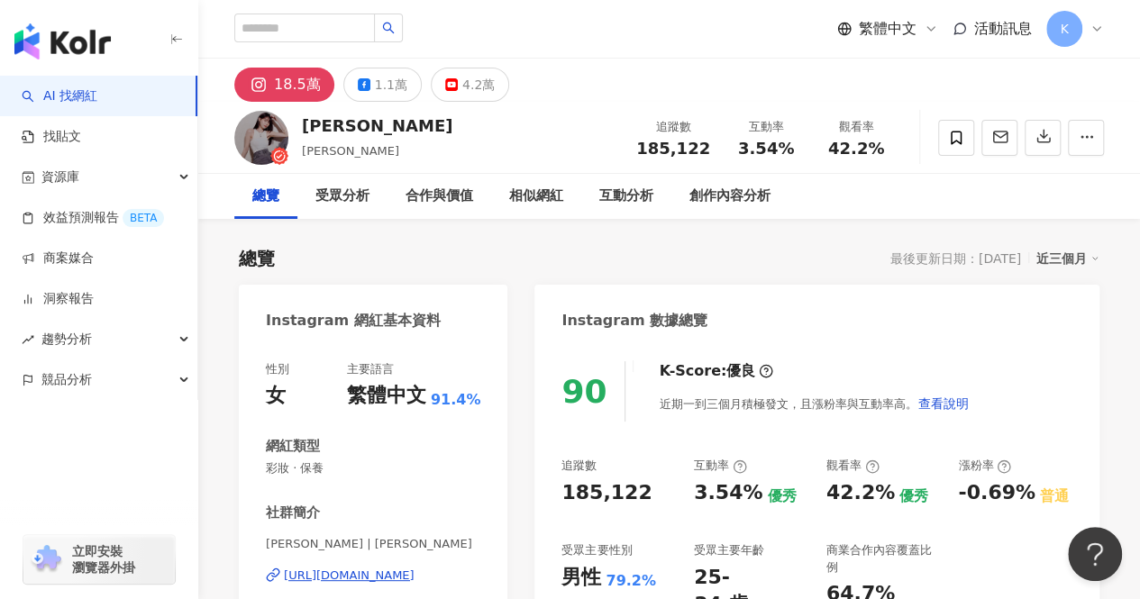
click at [407, 576] on div "[URL][DOMAIN_NAME]" at bounding box center [349, 576] width 131 height 16
